Goal: Task Accomplishment & Management: Manage account settings

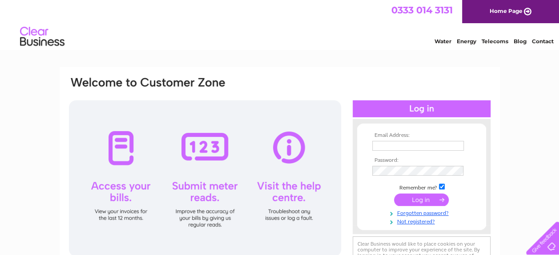
click at [383, 146] on input "text" at bounding box center [419, 146] width 92 height 10
paste input "jmatthews@eastlothian.gov.uk"
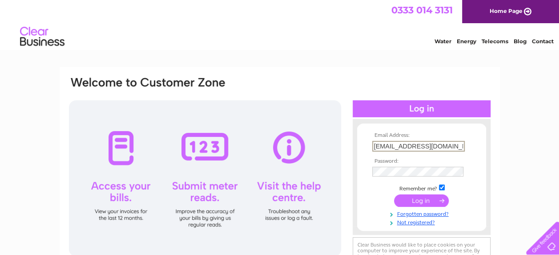
type input "jmatthews@eastlothian.gov.uk"
click at [441, 189] on input "checkbox" at bounding box center [442, 188] width 6 height 6
checkbox input "false"
click at [436, 196] on input "submit" at bounding box center [421, 199] width 55 height 12
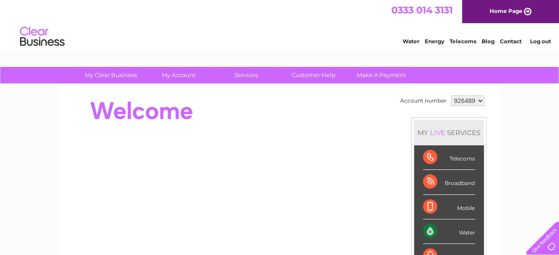
click at [474, 101] on select "926489 947943 955055" at bounding box center [467, 100] width 33 height 11
click at [451, 95] on select "926489 947943 955055" at bounding box center [467, 100] width 33 height 11
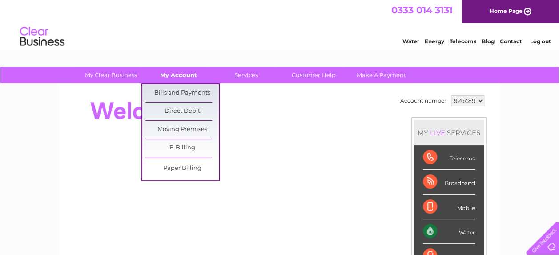
click at [170, 77] on link "My Account" at bounding box center [178, 75] width 73 height 16
click at [182, 94] on link "Bills and Payments" at bounding box center [182, 93] width 73 height 18
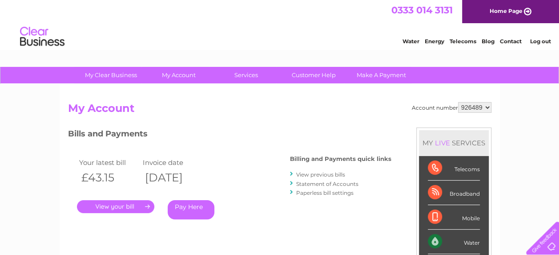
click at [312, 173] on link "View previous bills" at bounding box center [320, 174] width 49 height 7
click at [139, 202] on link "." at bounding box center [115, 206] width 77 height 13
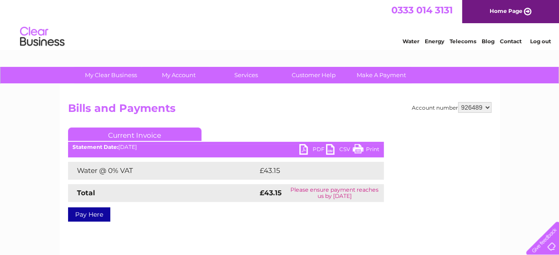
click at [316, 147] on link "PDF" at bounding box center [313, 150] width 27 height 13
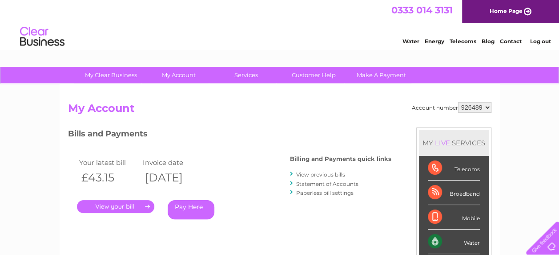
click at [464, 102] on select "926489 947943 955055" at bounding box center [474, 107] width 33 height 11
select select "947943"
click at [458, 102] on select "926489 947943 955055" at bounding box center [474, 107] width 33 height 11
click at [125, 210] on link "." at bounding box center [115, 206] width 77 height 13
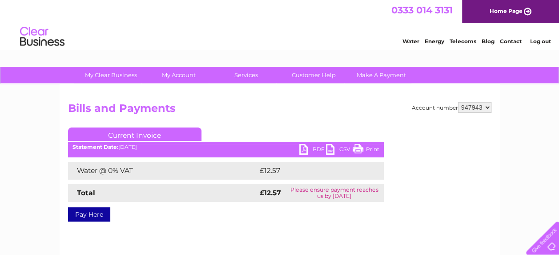
click at [313, 144] on link "PDF" at bounding box center [313, 150] width 27 height 13
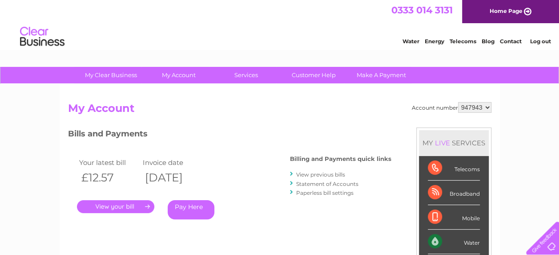
click at [326, 174] on link "View previous bills" at bounding box center [320, 174] width 49 height 7
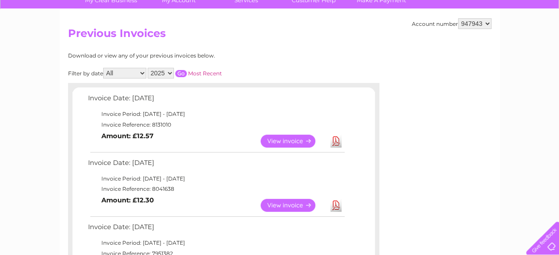
scroll to position [89, 0]
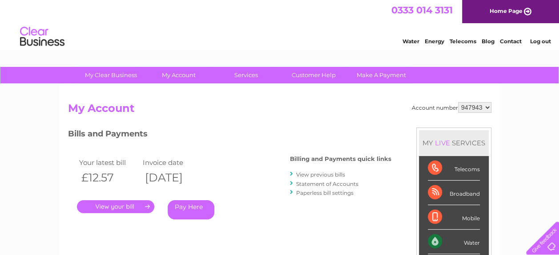
click at [477, 107] on select "926489 947943 955055" at bounding box center [474, 107] width 33 height 11
select select "955055"
click at [458, 102] on select "926489 947943 955055" at bounding box center [474, 107] width 33 height 11
click at [547, 40] on link "Log out" at bounding box center [540, 41] width 21 height 7
